Goal: Transaction & Acquisition: Purchase product/service

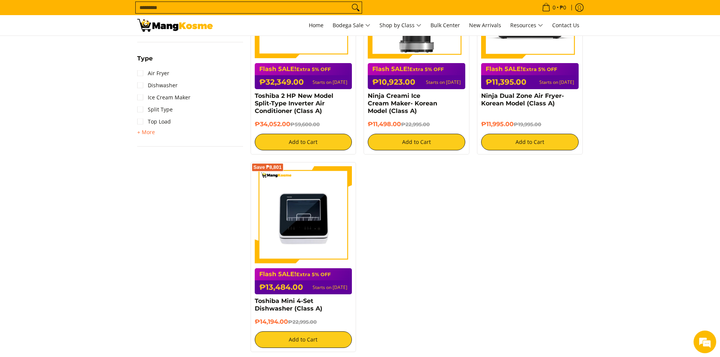
scroll to position [454, 0]
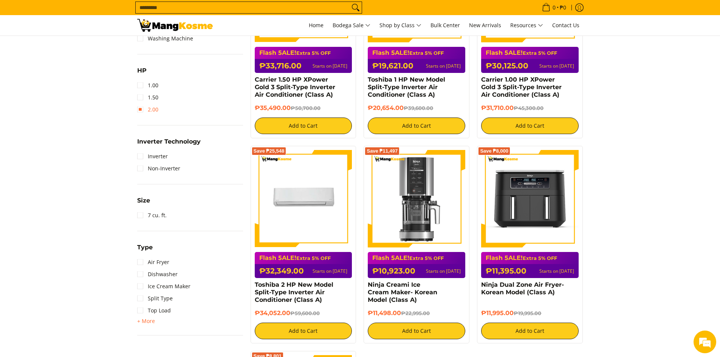
click at [150, 110] on link "2.00" at bounding box center [147, 110] width 21 height 12
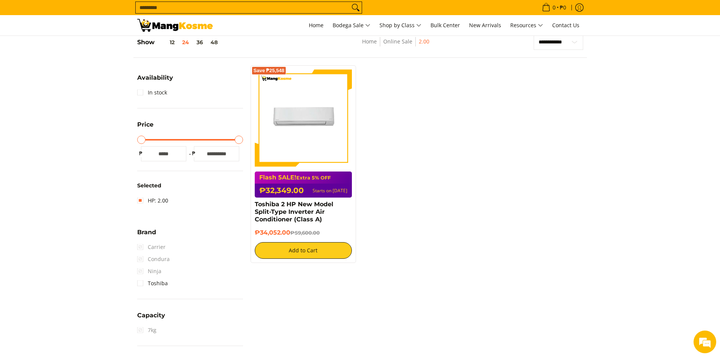
scroll to position [122, 0]
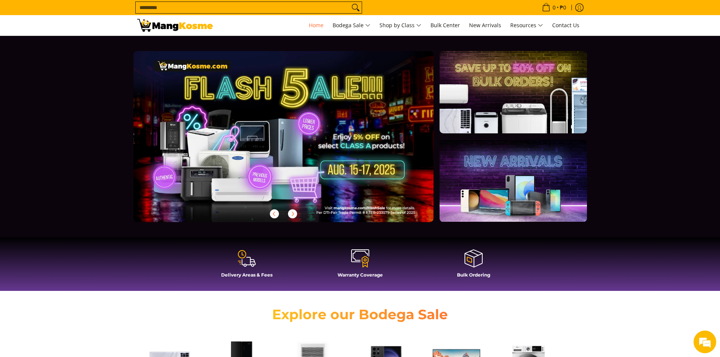
click at [308, 8] on input "Search..." at bounding box center [243, 7] width 214 height 11
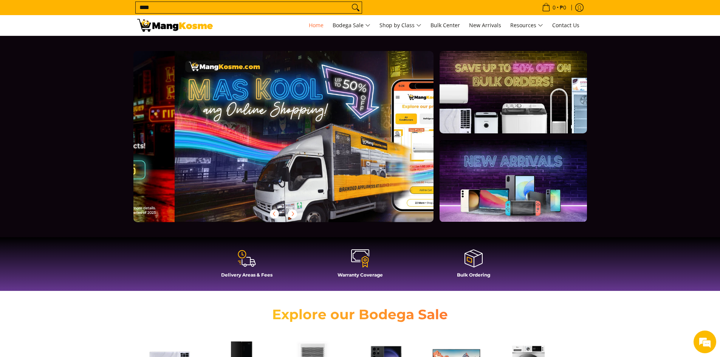
scroll to position [0, 301]
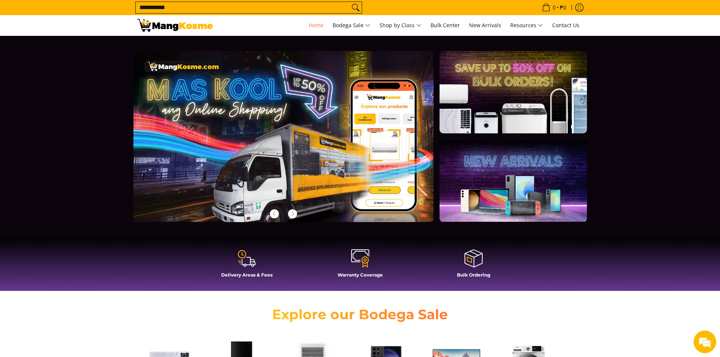
type input "**********"
click at [350, 2] on button "Search" at bounding box center [356, 7] width 12 height 11
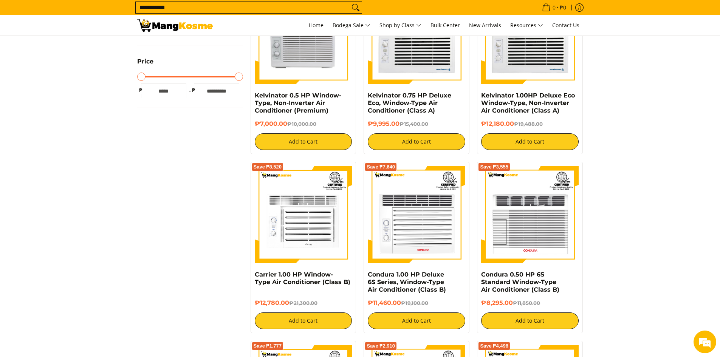
scroll to position [189, 0]
